Goal: Task Accomplishment & Management: Complete application form

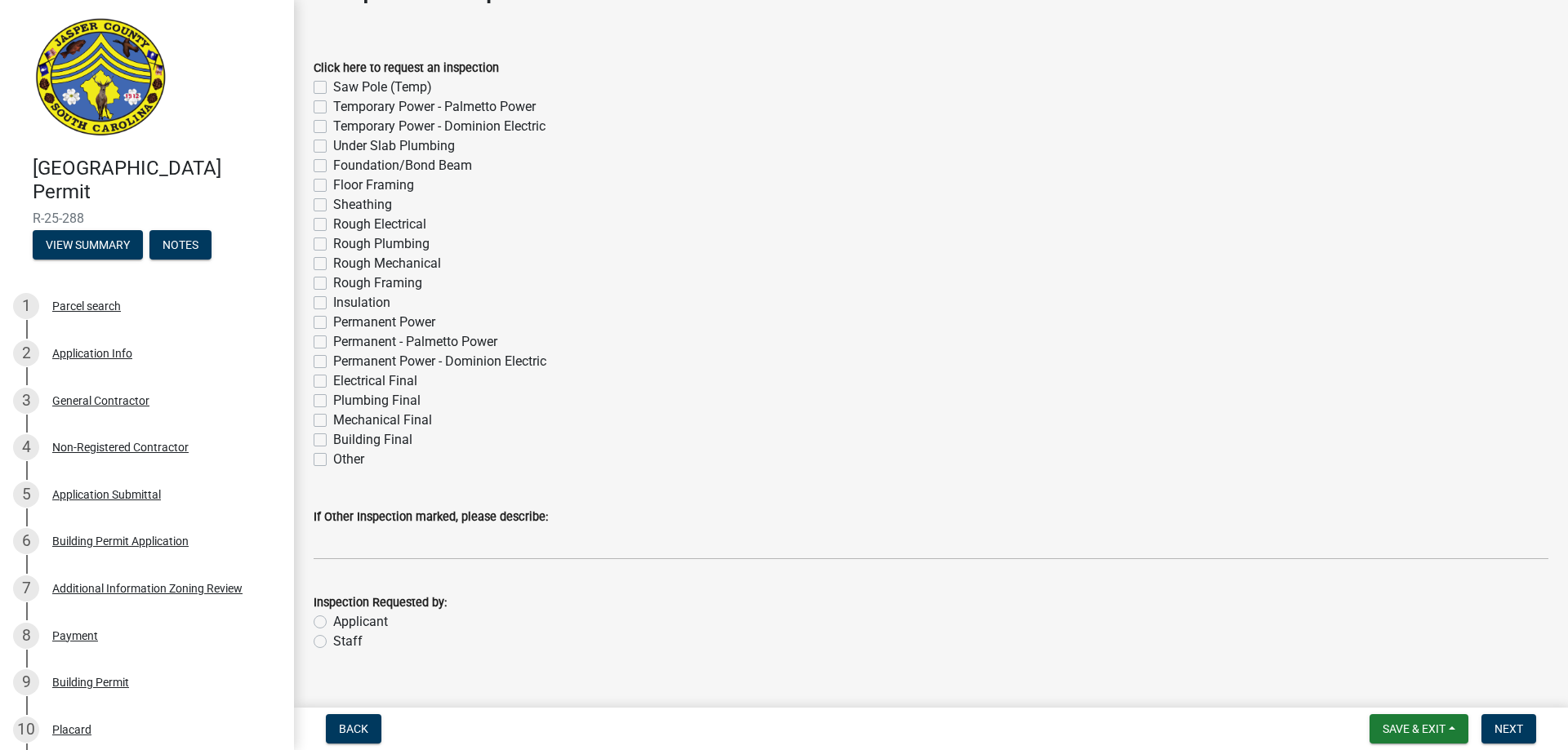
scroll to position [82, 0]
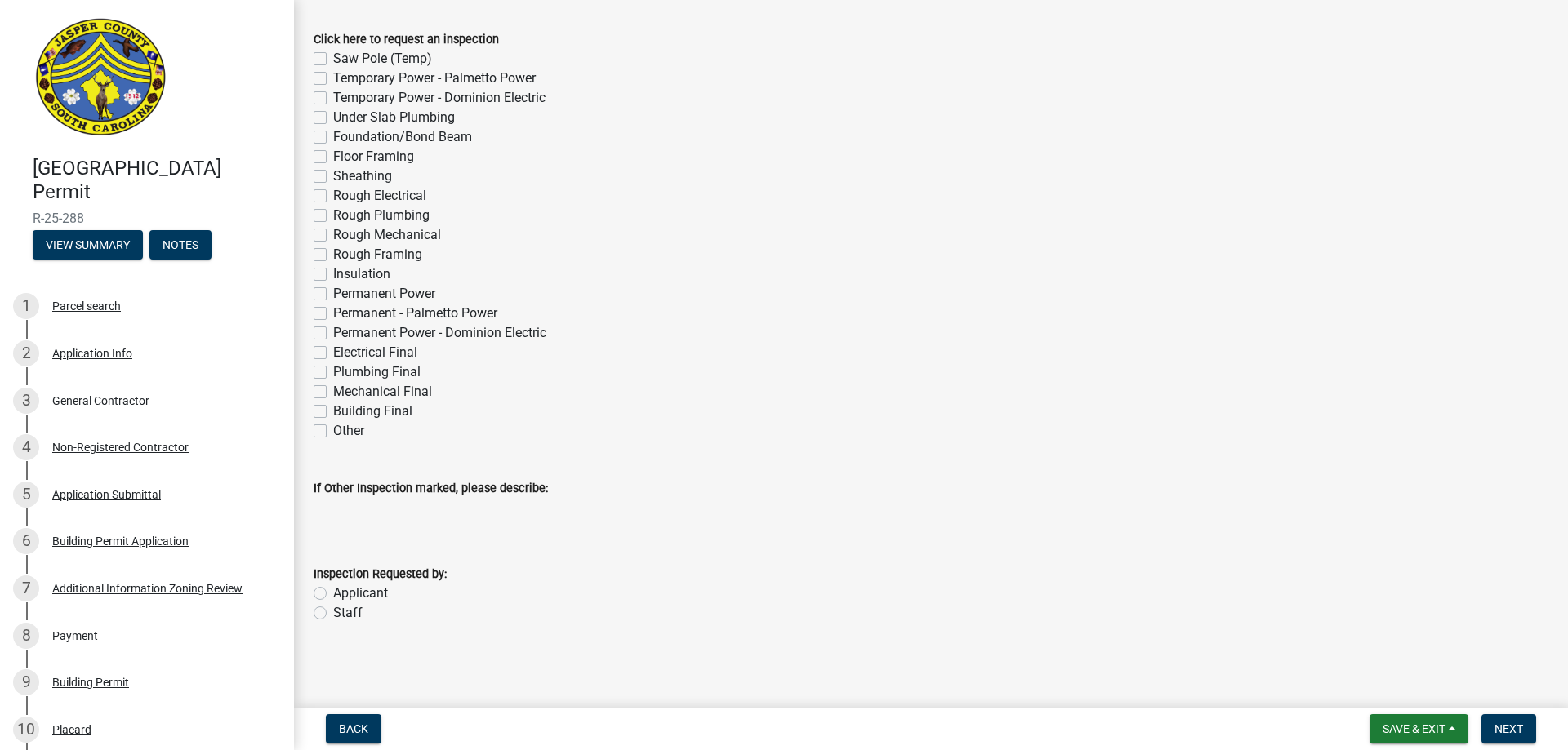
click at [456, 484] on label "If Other Inspection marked, please describe:" at bounding box center [431, 489] width 235 height 12
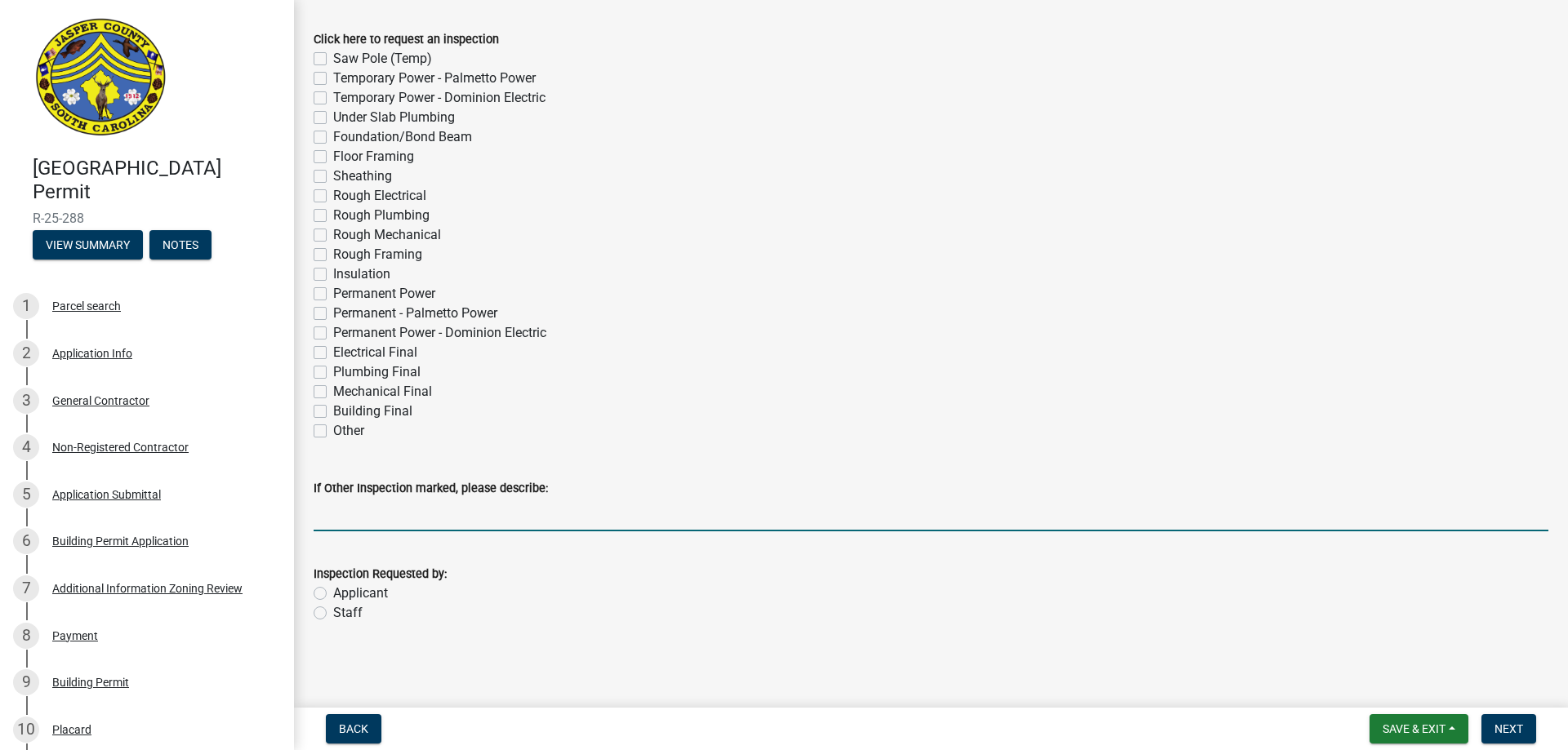
click at [456, 498] on input "If Other Inspection marked, please describe:" at bounding box center [931, 514] width 1234 height 34
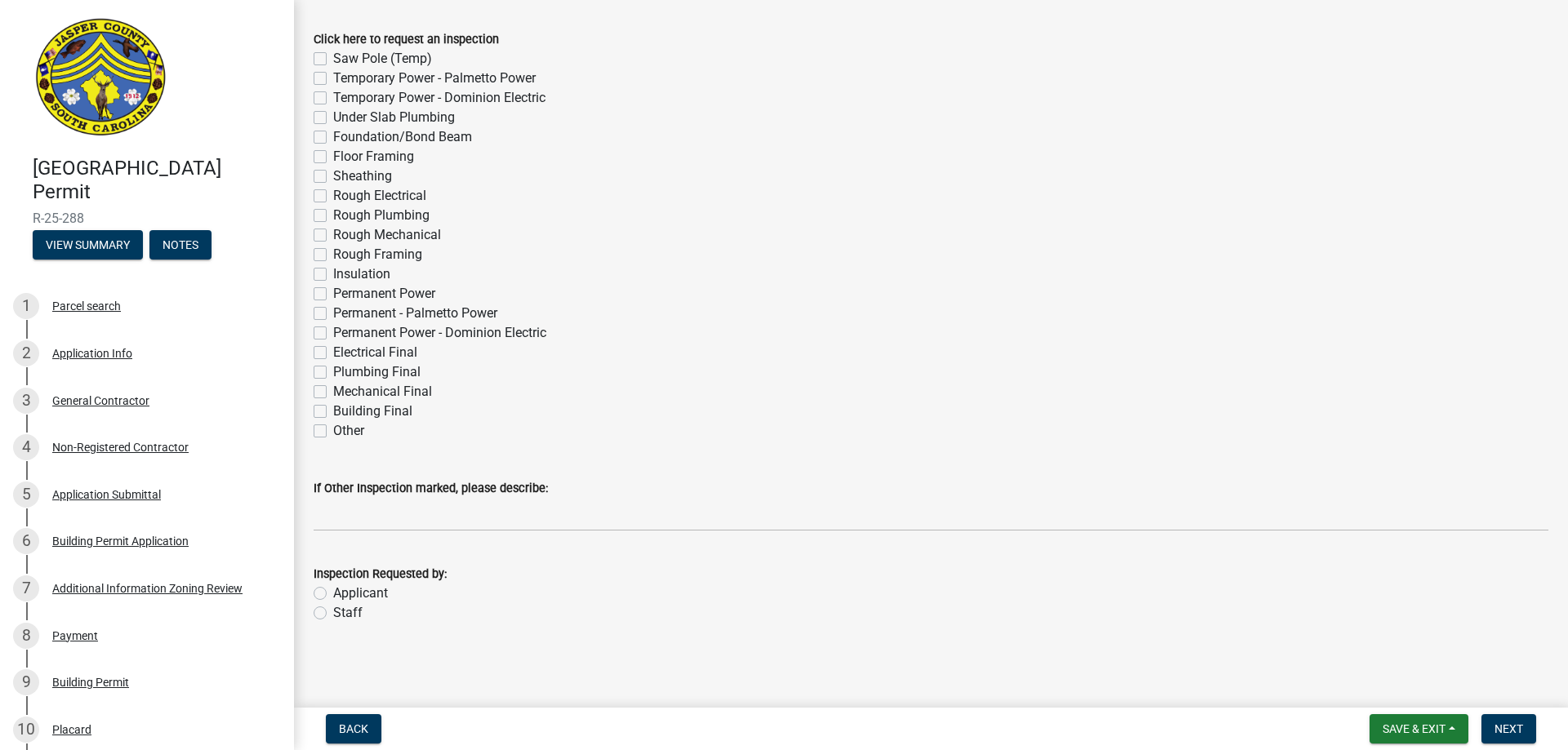
click at [333, 427] on label "Other" at bounding box center [348, 431] width 31 height 19
click at [333, 427] on input "Other" at bounding box center [338, 426] width 11 height 11
checkbox input "true"
checkbox input "false"
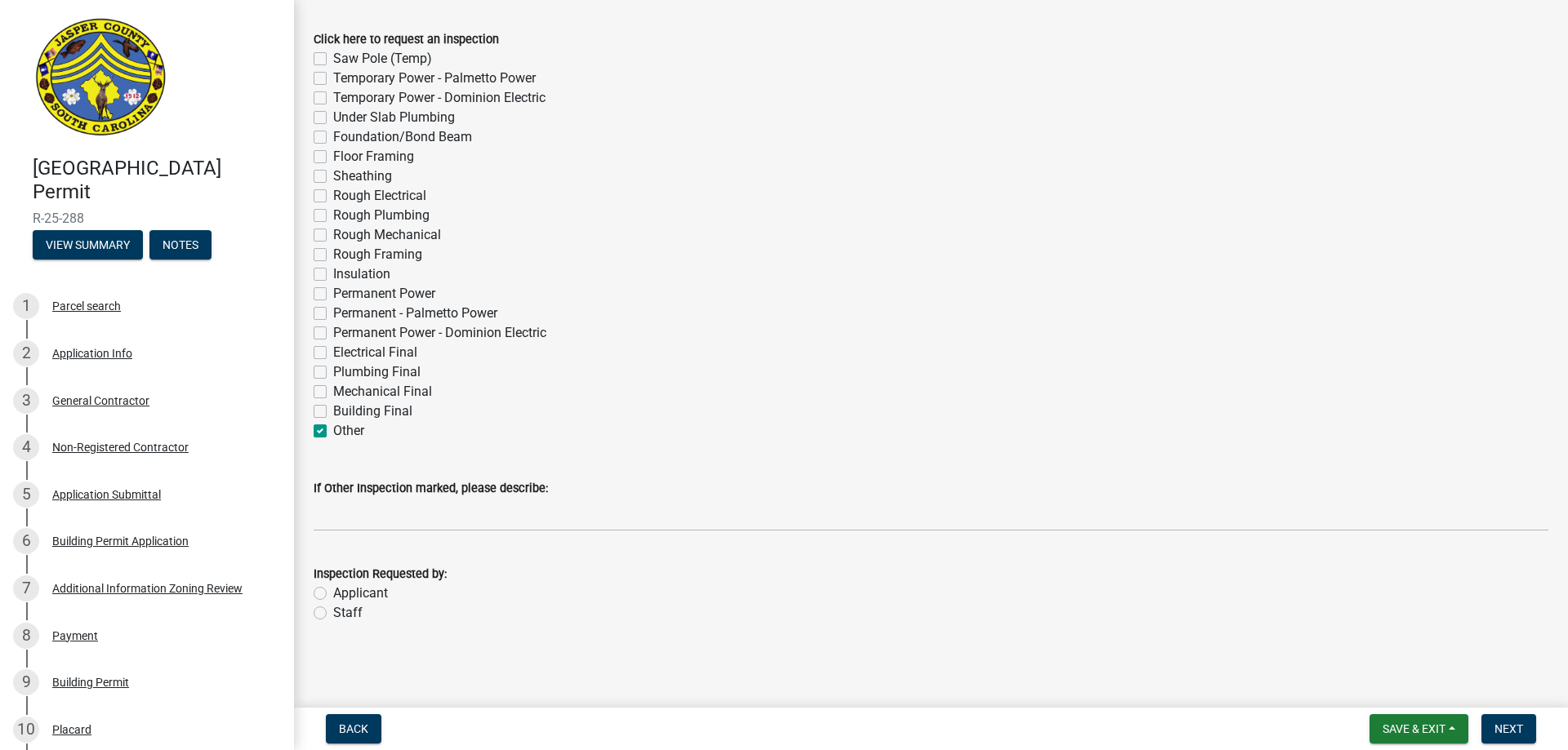
checkbox input "false"
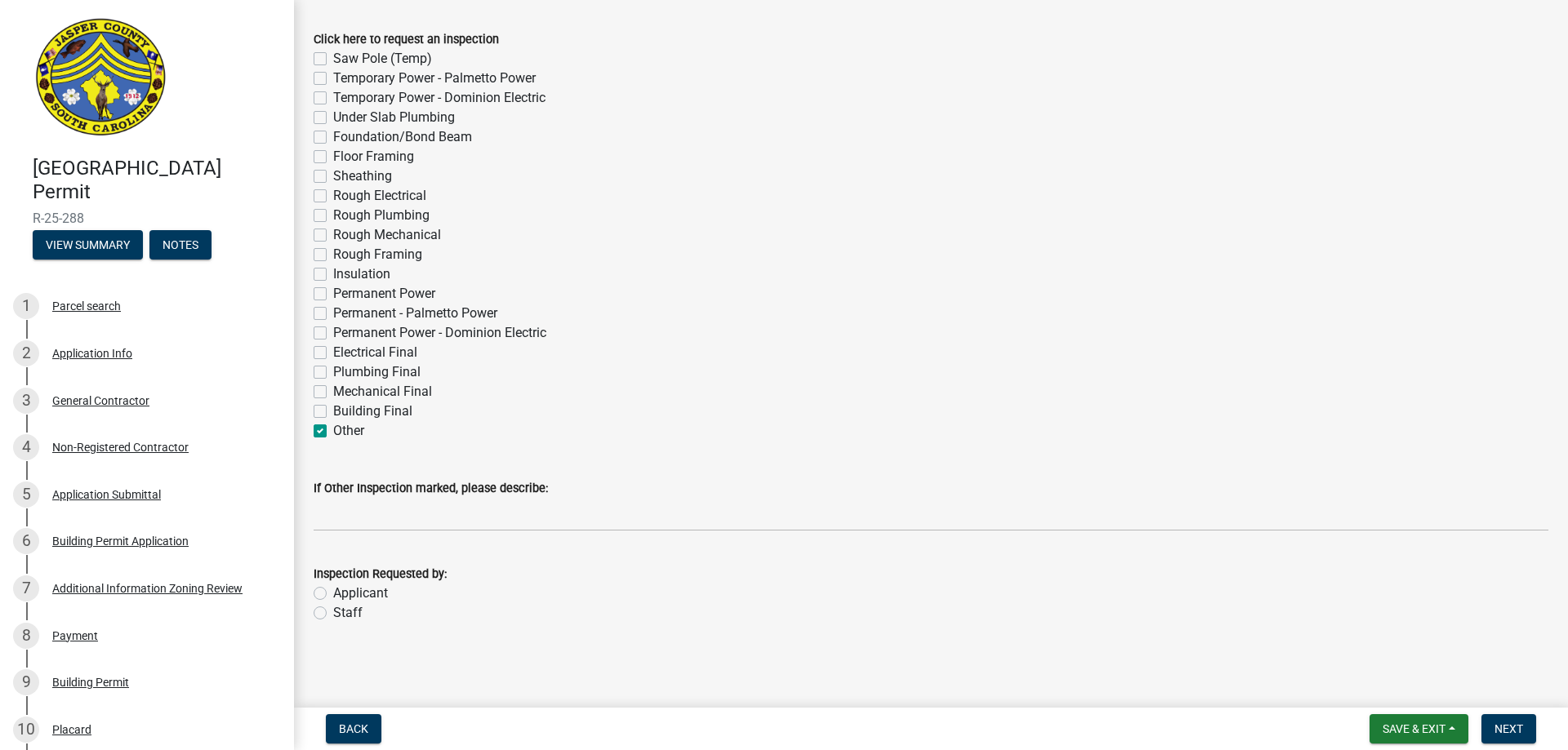
checkbox input "false"
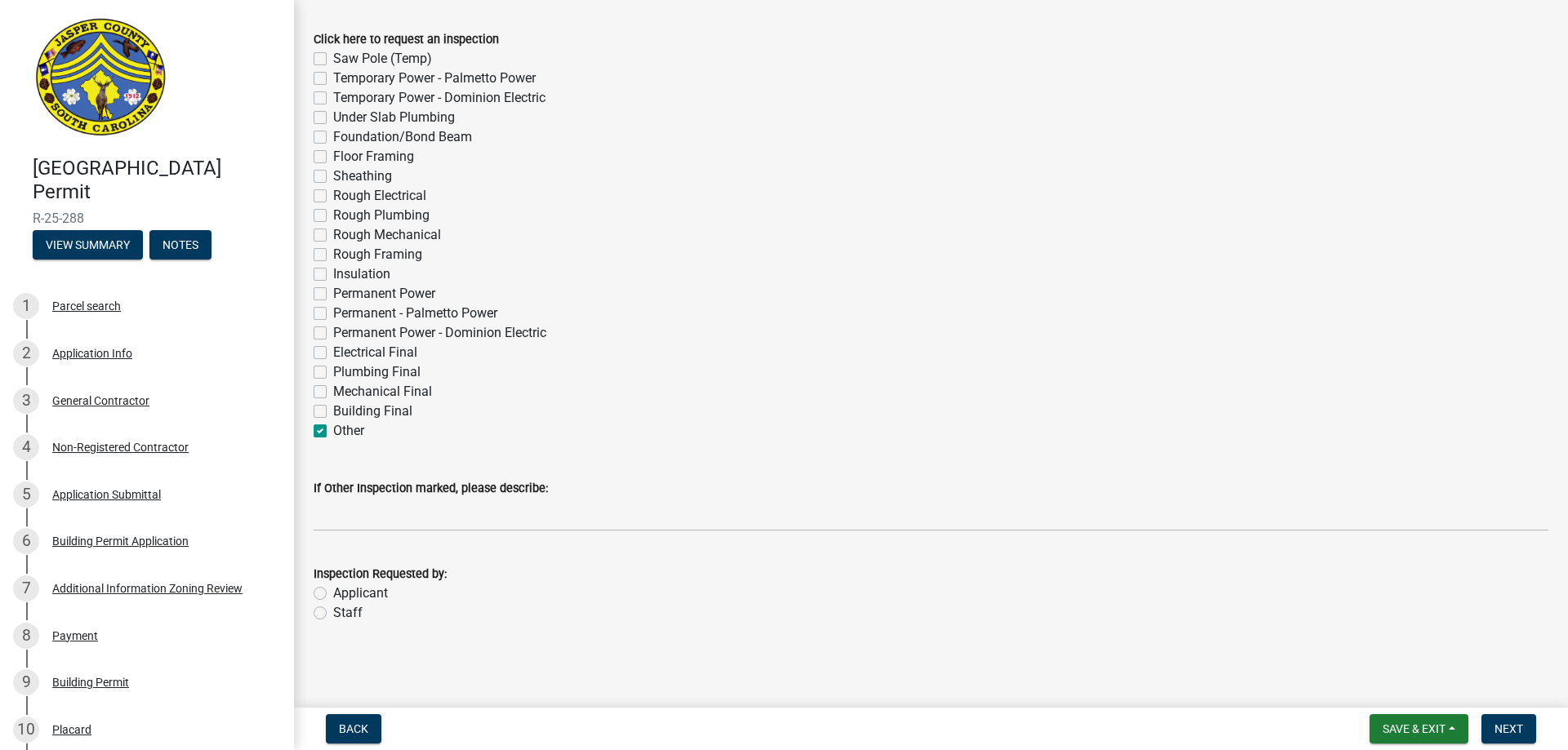
checkbox input "false"
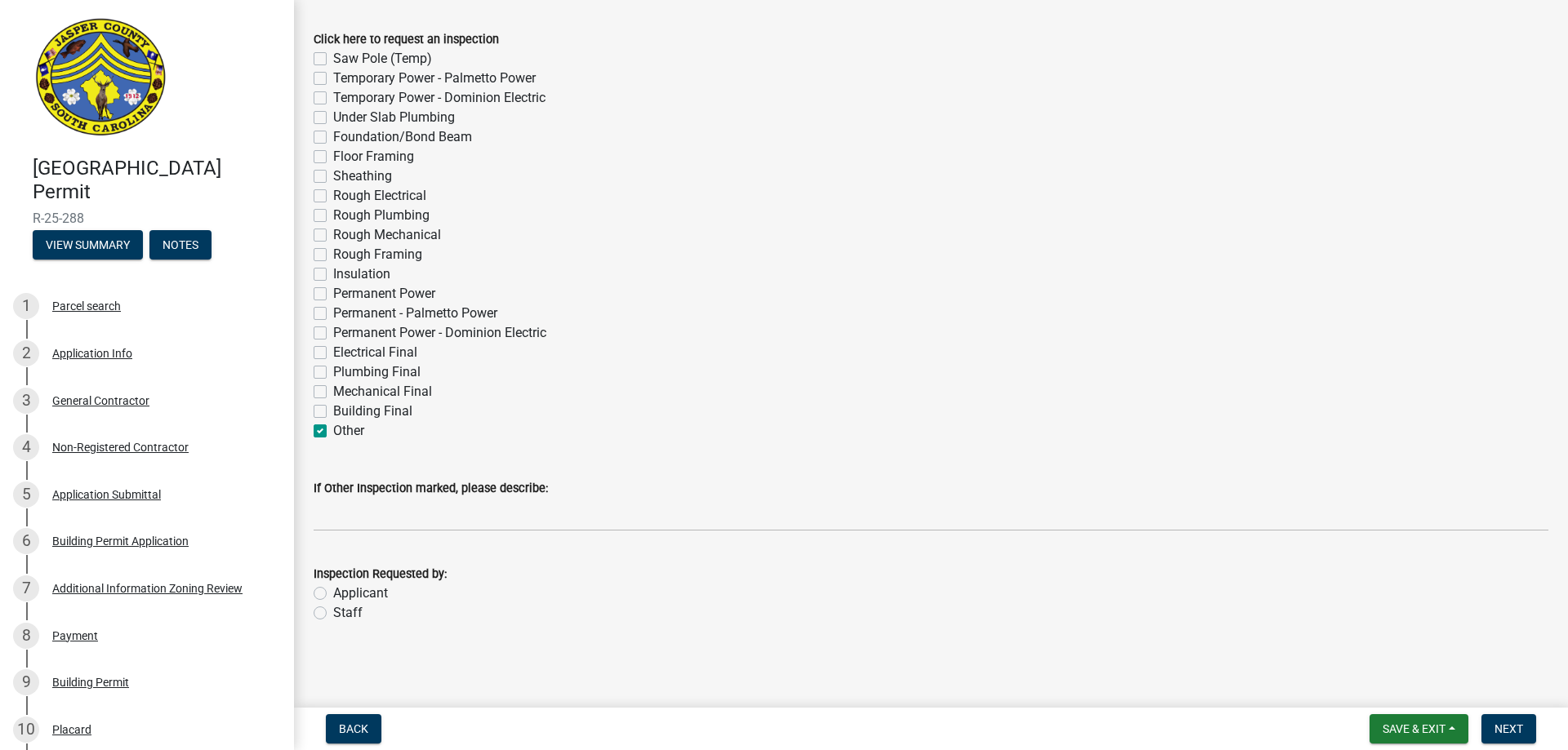
checkbox input "false"
checkbox input "true"
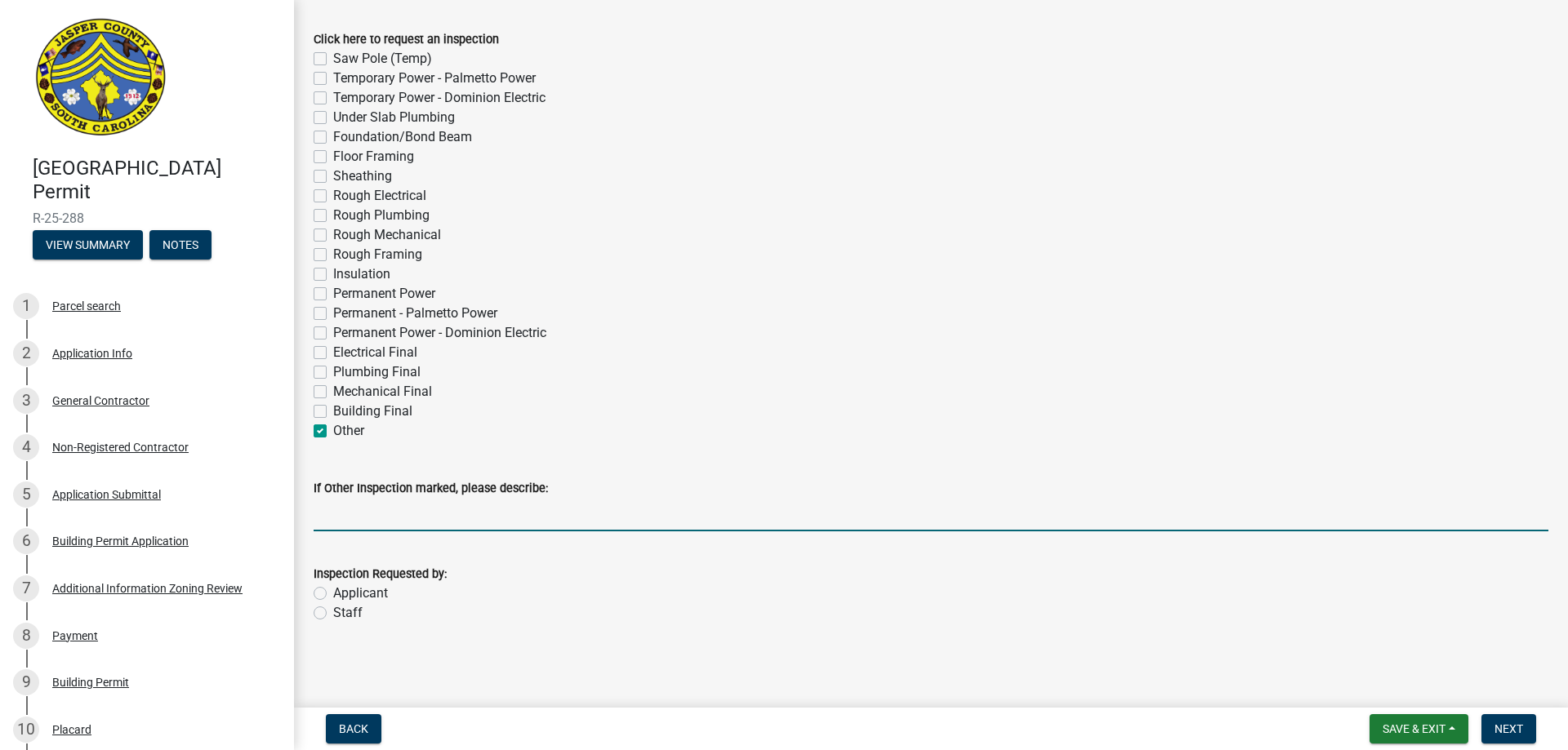
drag, startPoint x: 366, startPoint y: 506, endPoint x: 355, endPoint y: 519, distance: 17.0
click at [365, 507] on input "If Other Inspection marked, please describe:" at bounding box center [931, 514] width 1234 height 34
type input "footer inspection"
click at [333, 610] on label "Staff" at bounding box center [347, 613] width 29 height 19
click at [333, 610] on input "Staff" at bounding box center [338, 608] width 11 height 11
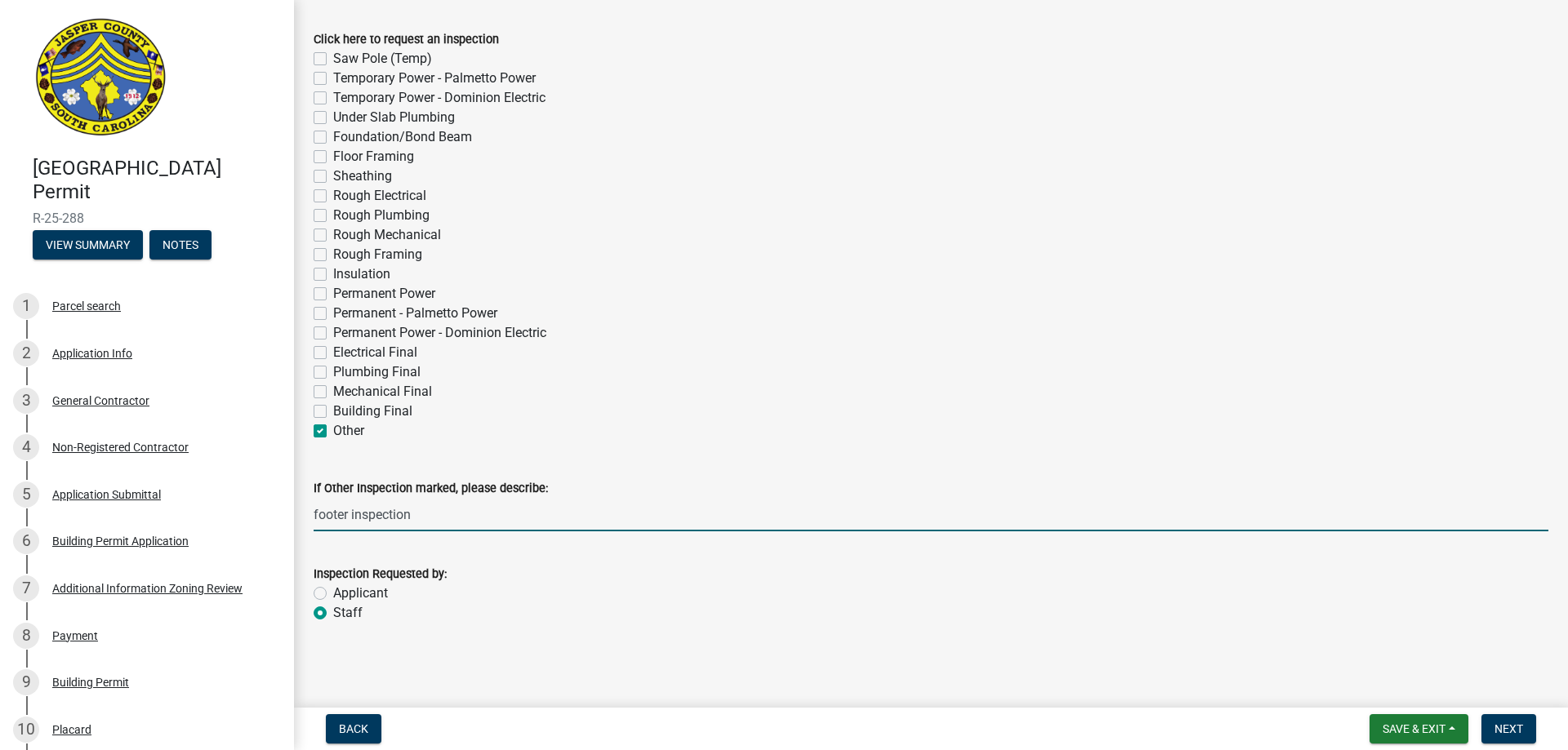
radio input "true"
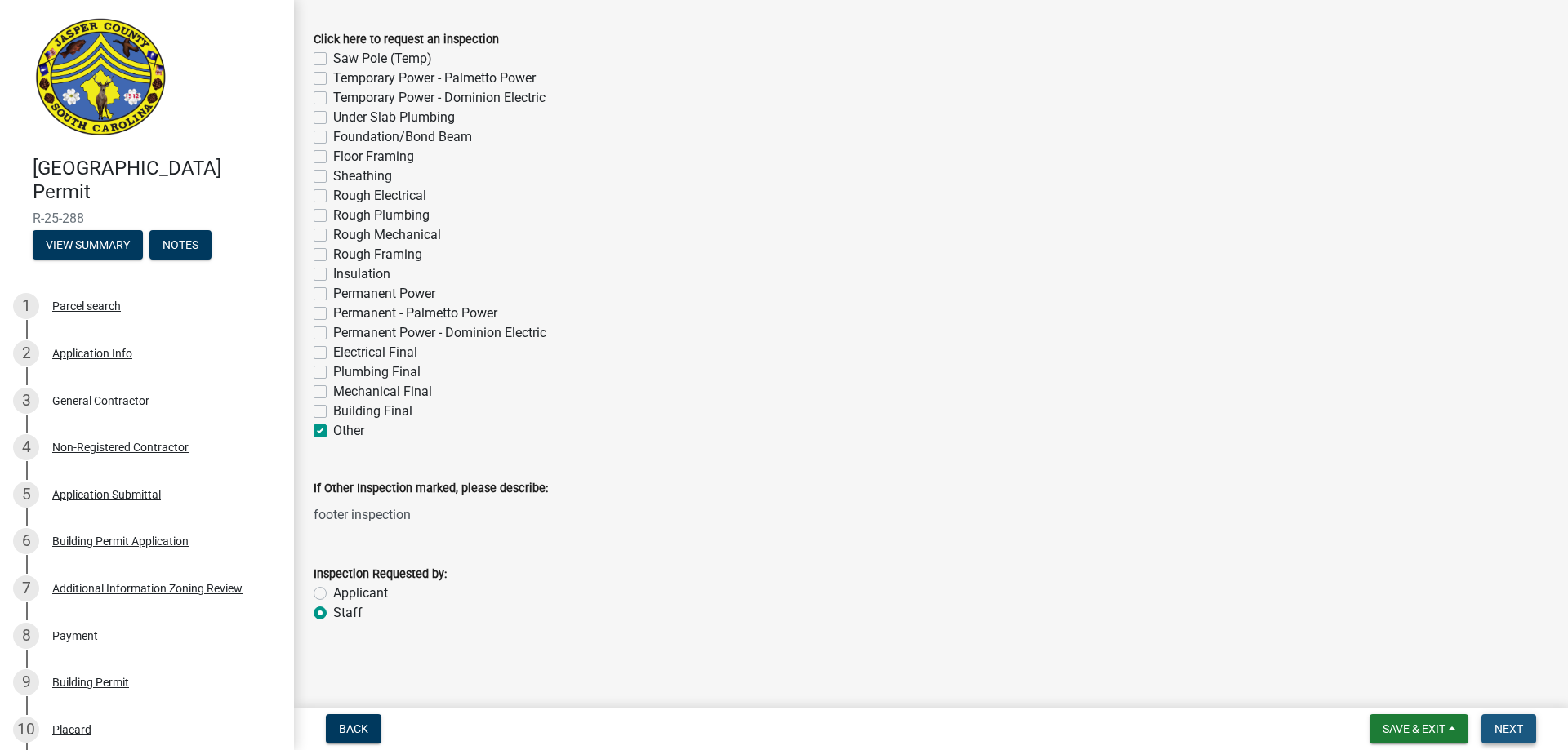
click at [1142, 610] on span "Next" at bounding box center [1508, 729] width 28 height 13
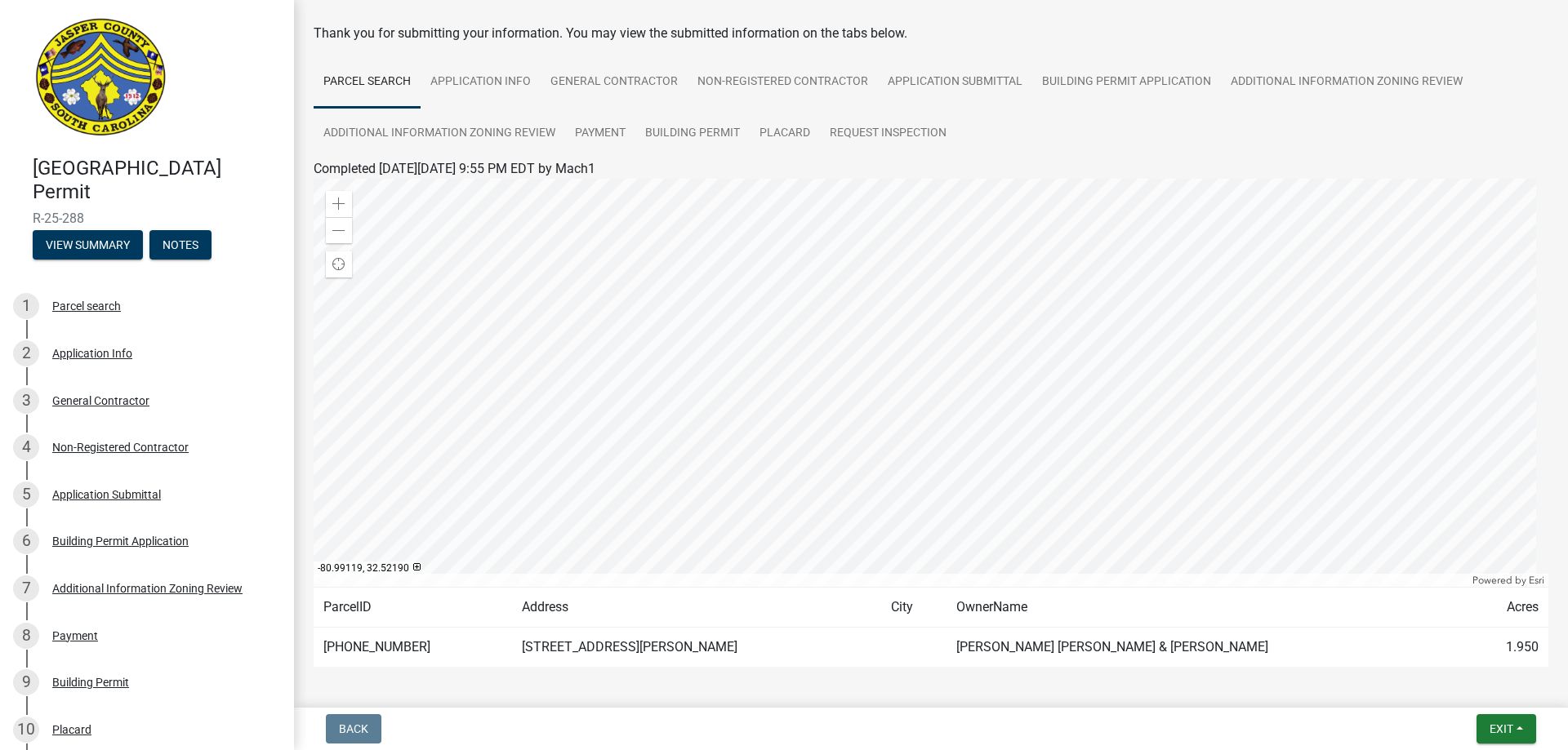
scroll to position [130, 0]
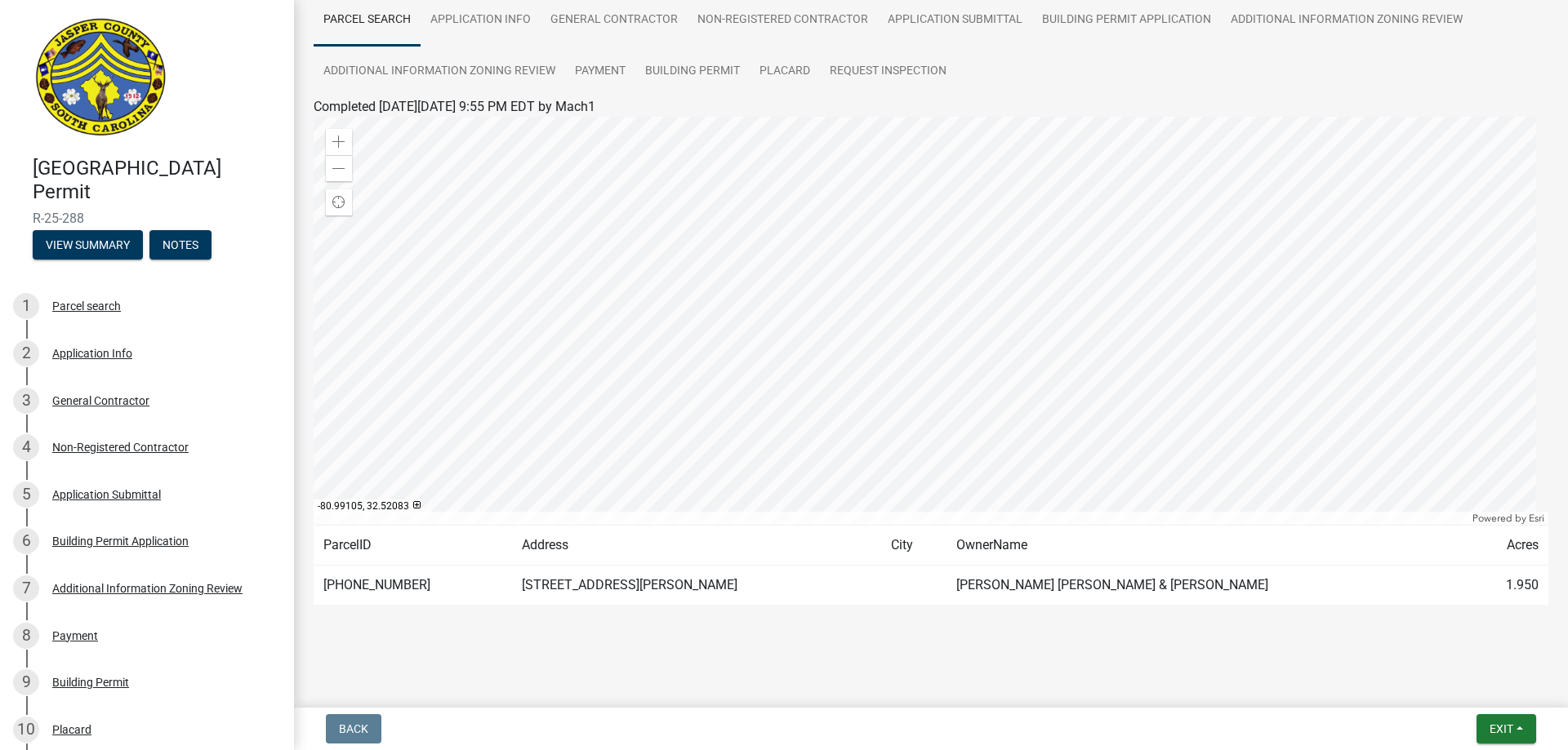
click at [440, 585] on td "[PHONE_NUMBER]" at bounding box center [412, 585] width 198 height 40
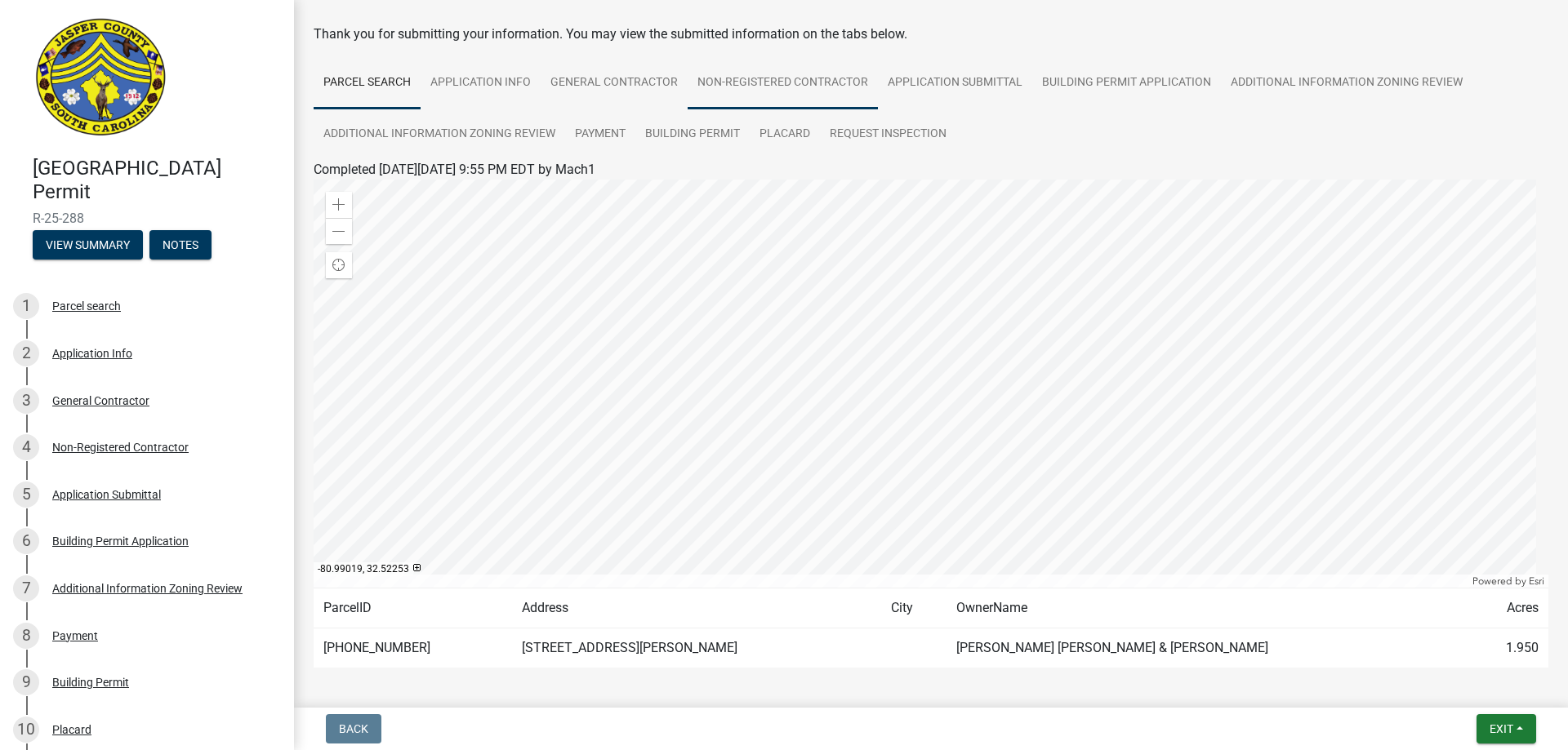
scroll to position [0, 0]
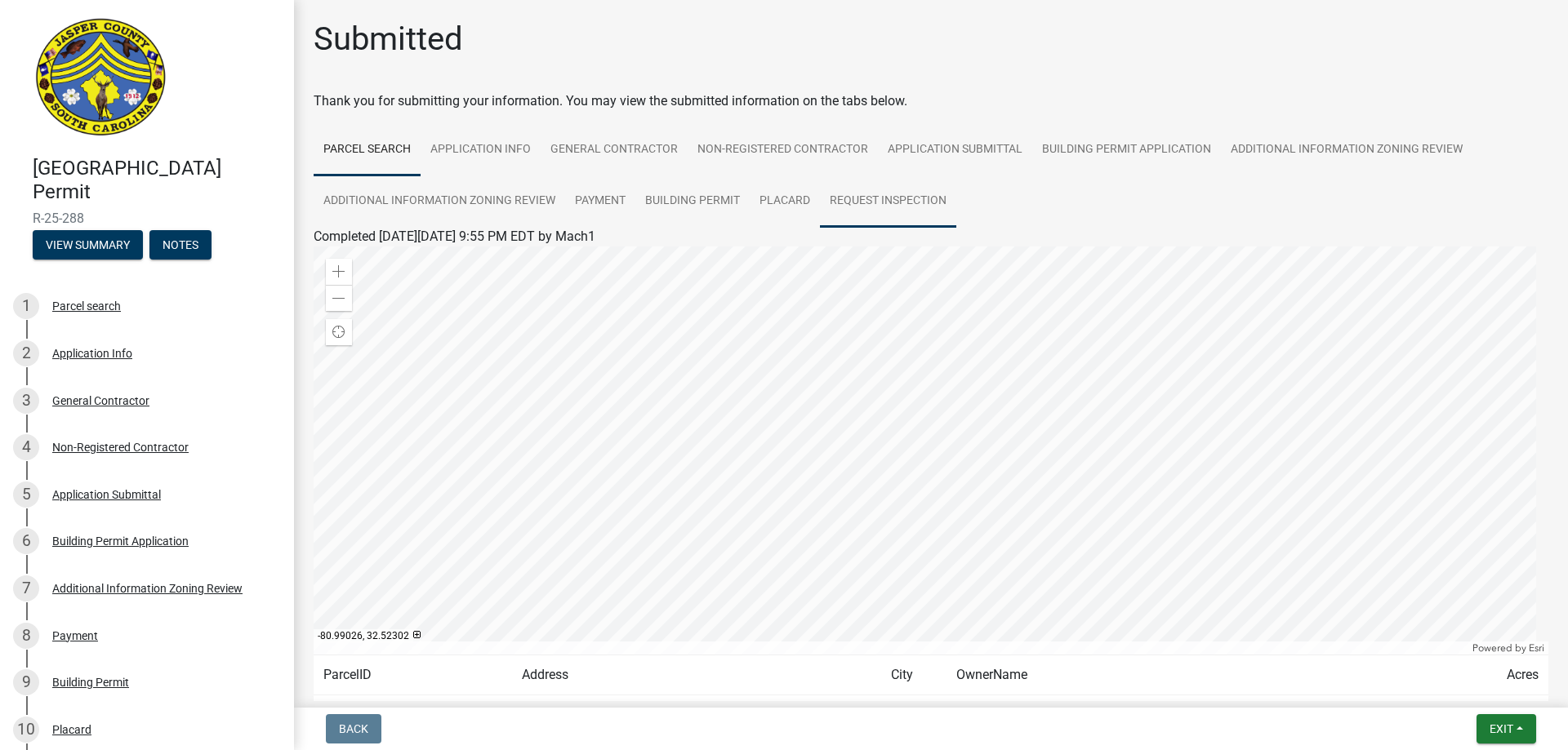
click at [867, 198] on link "Request Inspection" at bounding box center [888, 202] width 137 height 52
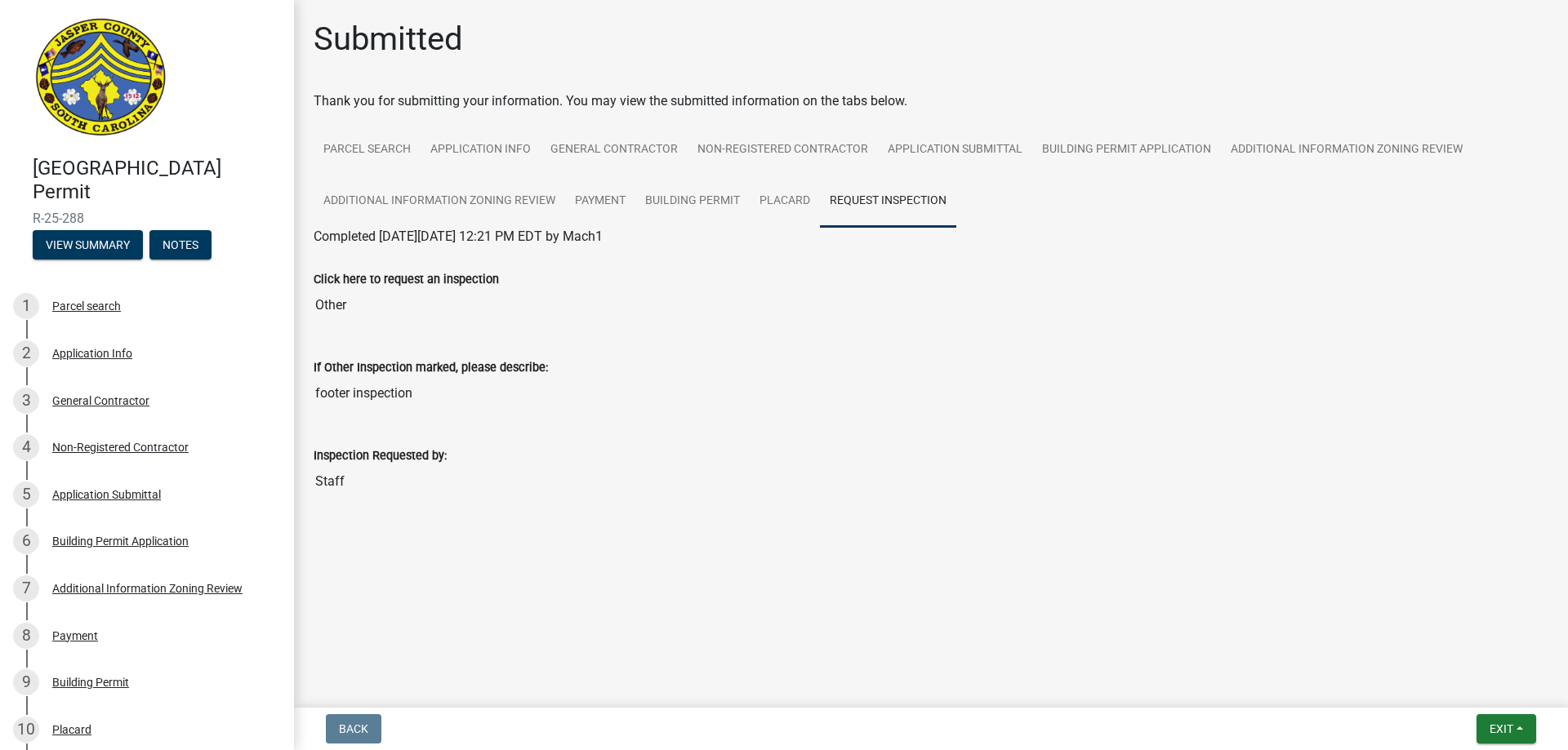
click at [471, 407] on input "footer inspection" at bounding box center [931, 394] width 1234 height 33
click at [432, 392] on input "footer inspection" at bounding box center [931, 394] width 1234 height 33
drag, startPoint x: 556, startPoint y: 470, endPoint x: 537, endPoint y: 467, distance: 19.2
click at [555, 470] on input "Staff" at bounding box center [931, 482] width 1234 height 33
drag, startPoint x: 385, startPoint y: 492, endPoint x: 349, endPoint y: 442, distance: 61.6
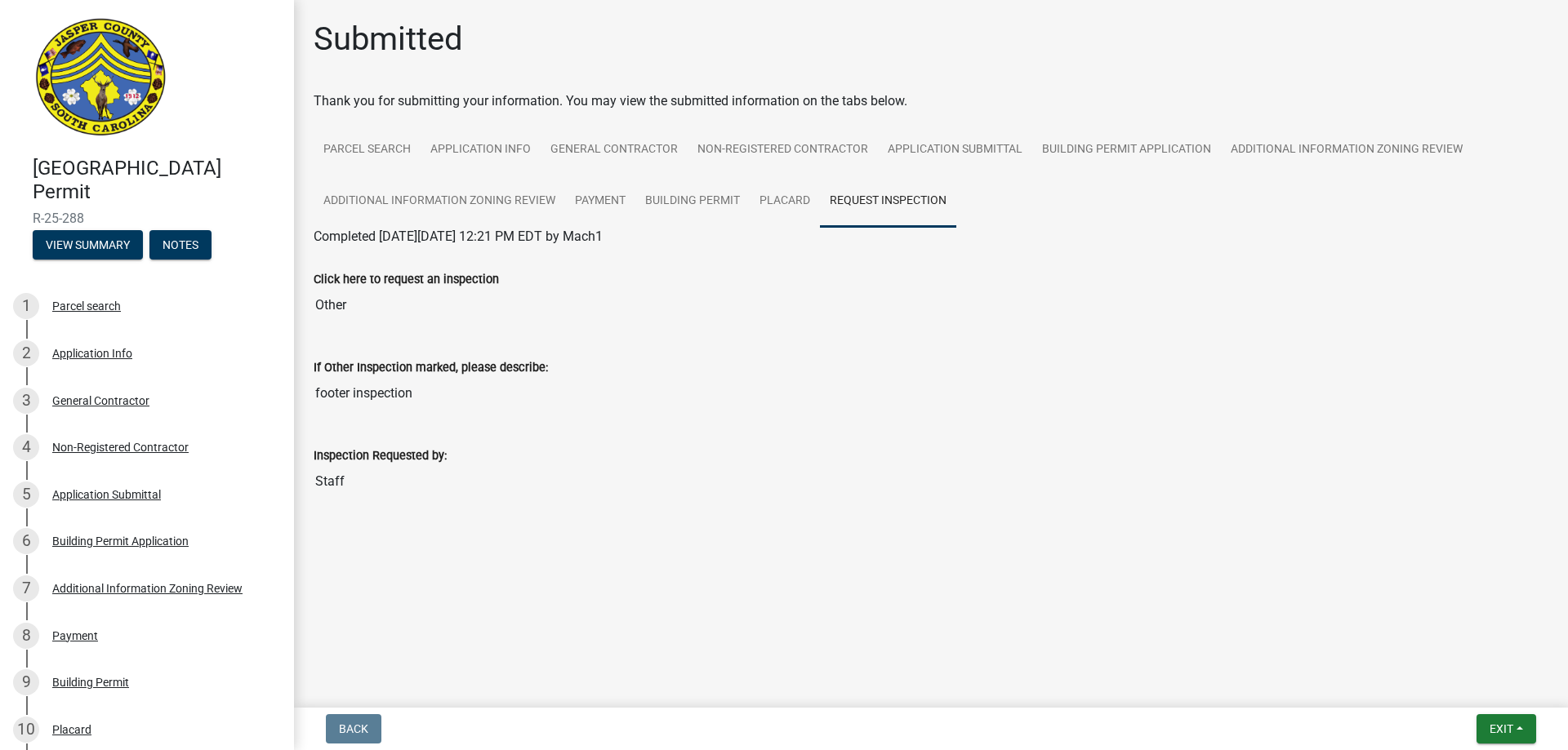
click at [349, 444] on div "Inspection Requested by: Staff" at bounding box center [931, 460] width 1234 height 75
click at [463, 461] on div "Inspection Requested by:" at bounding box center [931, 455] width 1234 height 19
